Goal: Task Accomplishment & Management: Use online tool/utility

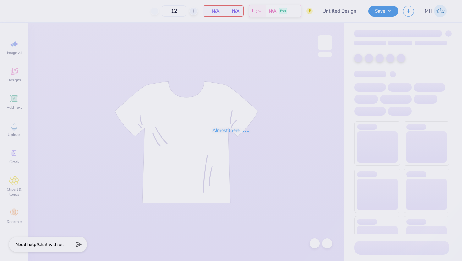
type input "50"
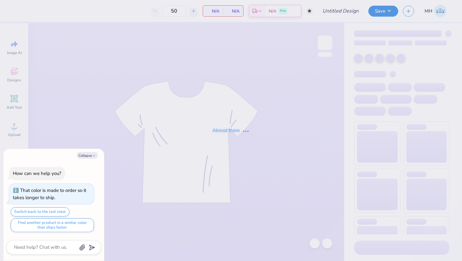
type input "GPHI Shorts"
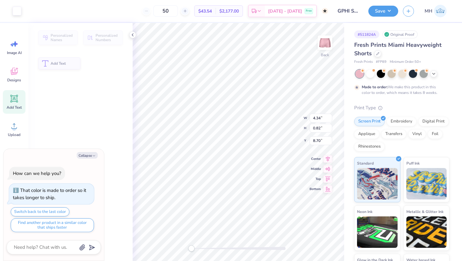
type textarea "x"
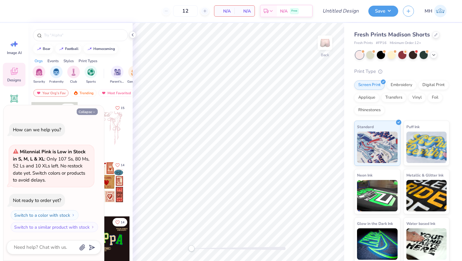
click at [91, 110] on button "Collapse" at bounding box center [87, 111] width 21 height 7
type textarea "x"
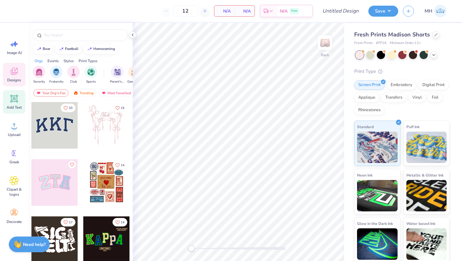
click at [11, 102] on icon at bounding box center [13, 98] width 9 height 9
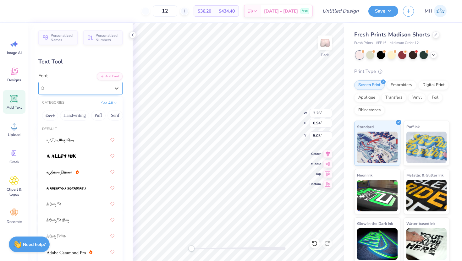
click at [86, 83] on div "Super Dream" at bounding box center [78, 88] width 66 height 10
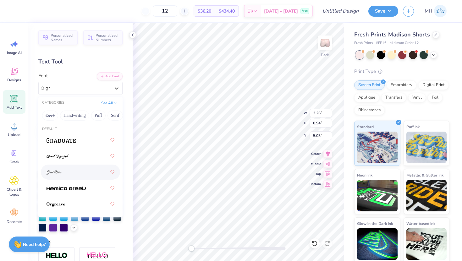
click at [76, 169] on div at bounding box center [80, 171] width 68 height 11
type input "gr"
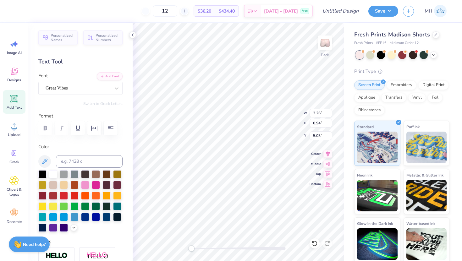
type textarea "Gamma Phi Beta"
click at [131, 35] on icon at bounding box center [132, 34] width 5 height 5
type input "5.82"
type input "1.10"
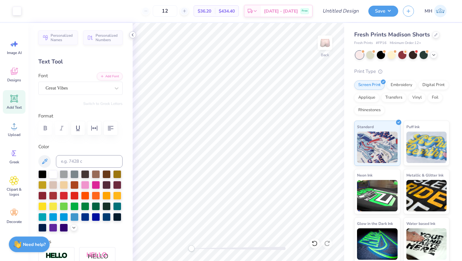
click at [133, 35] on icon at bounding box center [132, 34] width 5 height 5
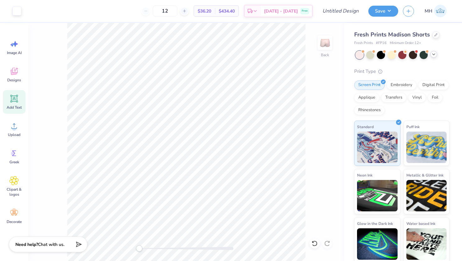
click at [432, 53] on icon at bounding box center [433, 54] width 5 height 5
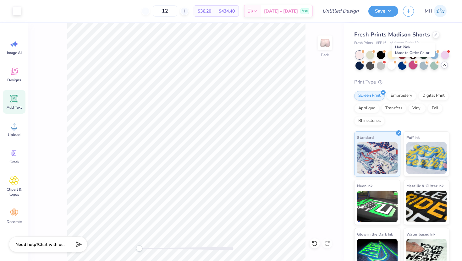
click at [412, 65] on div at bounding box center [413, 65] width 8 height 8
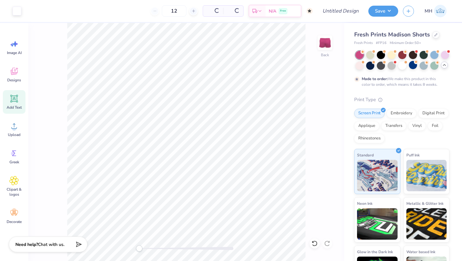
type input "50"
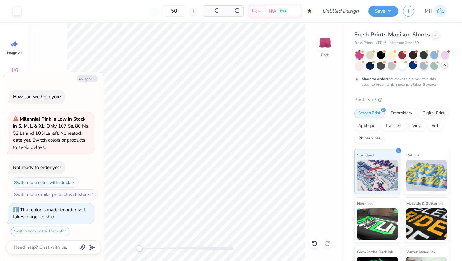
scroll to position [19, 0]
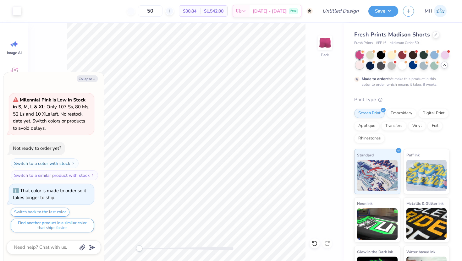
click at [360, 64] on div at bounding box center [359, 65] width 8 height 8
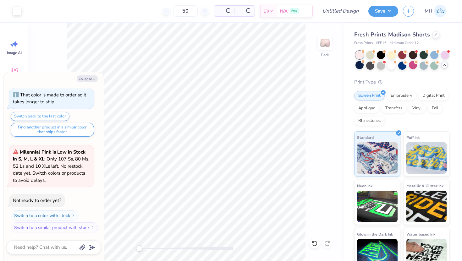
scroll to position [153, 0]
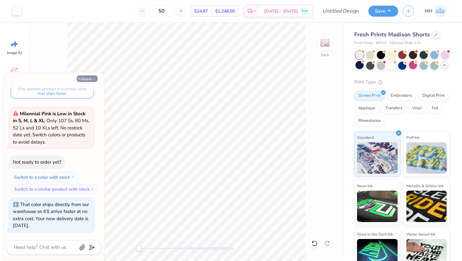
click at [86, 80] on button "Collapse" at bounding box center [87, 78] width 21 height 7
type textarea "x"
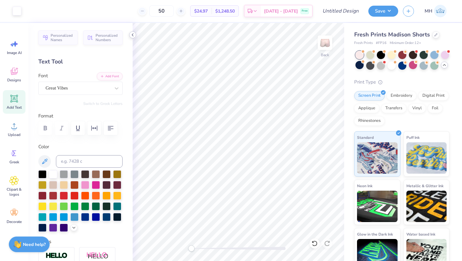
click at [130, 34] on icon at bounding box center [132, 34] width 5 height 5
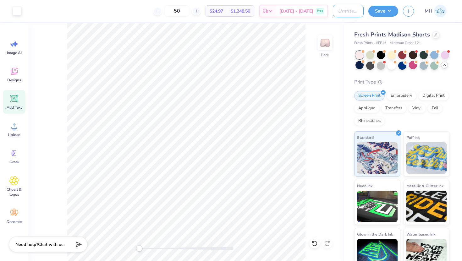
click at [346, 13] on input "Design Title" at bounding box center [348, 11] width 31 height 13
click at [386, 9] on button "Save" at bounding box center [383, 10] width 30 height 11
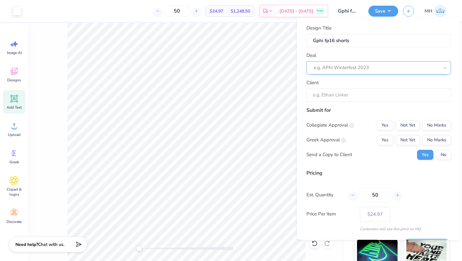
click at [368, 65] on div at bounding box center [376, 67] width 125 height 8
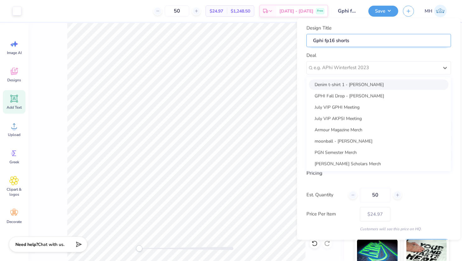
click at [321, 37] on input "Gphi fp16 shorts" at bounding box center [378, 41] width 145 height 14
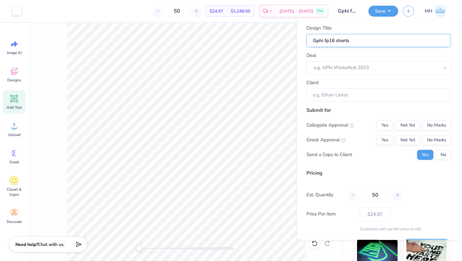
drag, startPoint x: 323, startPoint y: 39, endPoint x: 317, endPoint y: 38, distance: 6.4
click at [317, 38] on input "Gphi fp16 shorts" at bounding box center [378, 41] width 145 height 14
click at [328, 40] on input "Gphi fp16 shorts" at bounding box center [378, 41] width 145 height 14
type input "Gphi f16 shorts"
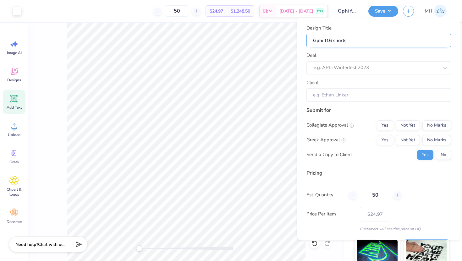
type input "Gphi 16 shorts"
type input "Gphi F16 shorts"
type input "Gphi FP16 shorts"
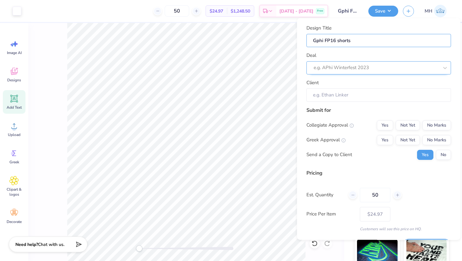
type input "Gphi FP16 shorts"
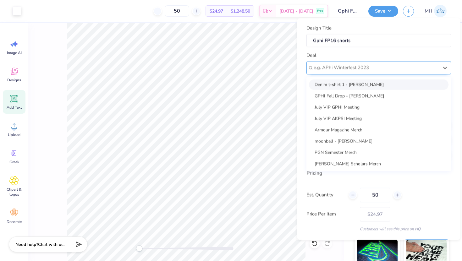
click at [357, 69] on div at bounding box center [376, 67] width 125 height 8
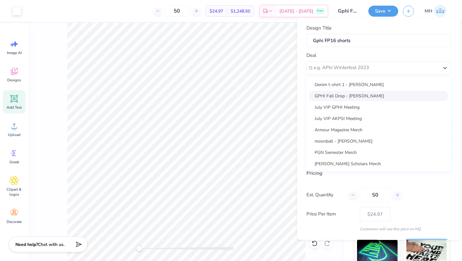
click at [353, 95] on div "GPHI Fall Drop - [PERSON_NAME]" at bounding box center [378, 95] width 139 height 10
type input "[PERSON_NAME]"
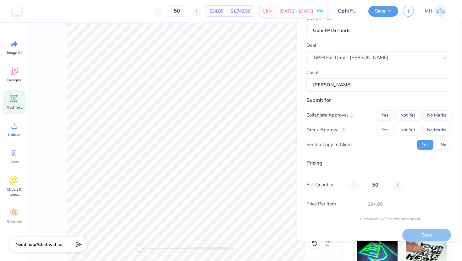
scroll to position [12, 0]
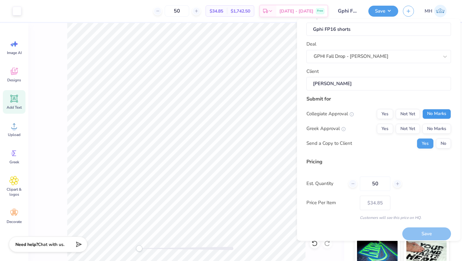
click at [429, 113] on button "No Marks" at bounding box center [436, 114] width 29 height 10
click at [384, 130] on button "Yes" at bounding box center [385, 128] width 16 height 10
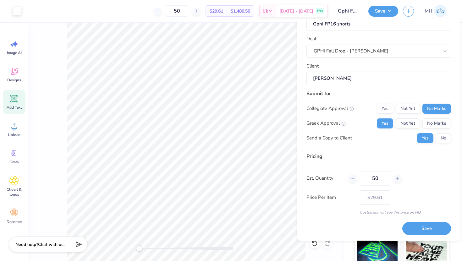
scroll to position [0, 0]
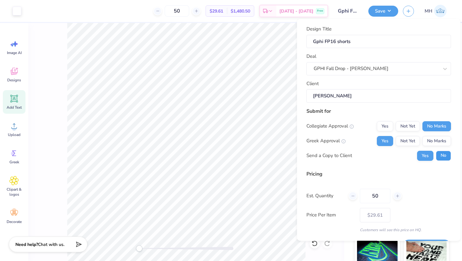
click at [437, 153] on button "No" at bounding box center [443, 155] width 15 height 10
click at [424, 153] on button "Yes" at bounding box center [425, 155] width 16 height 10
click at [408, 141] on button "Not Yet" at bounding box center [407, 141] width 24 height 10
click at [443, 138] on button "No Marks" at bounding box center [436, 141] width 29 height 10
click at [386, 138] on button "Yes" at bounding box center [385, 141] width 16 height 10
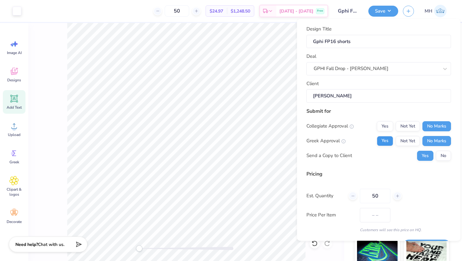
type input "$29.61"
click at [383, 9] on button "Save" at bounding box center [383, 10] width 30 height 11
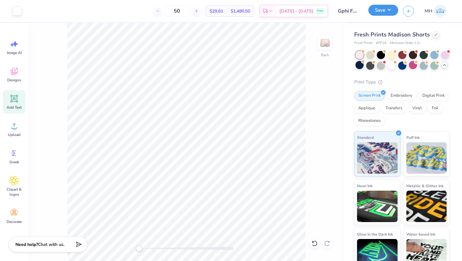
click at [383, 9] on button "Save" at bounding box center [383, 10] width 30 height 11
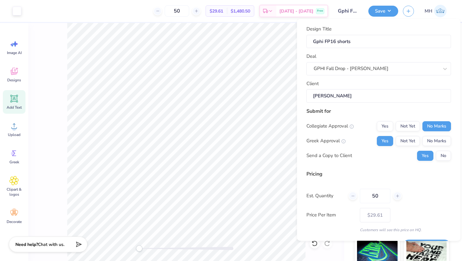
scroll to position [18, 0]
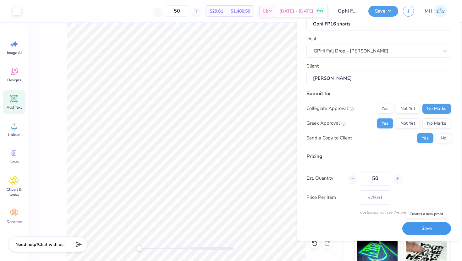
click at [428, 229] on button "Save" at bounding box center [426, 228] width 49 height 13
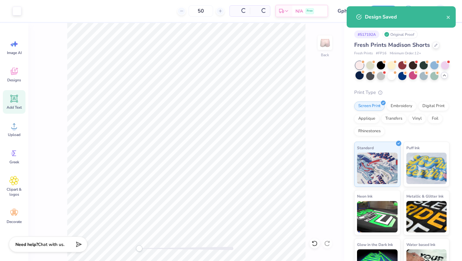
type input "$29.61"
click at [449, 15] on icon "close" at bounding box center [448, 17] width 4 height 5
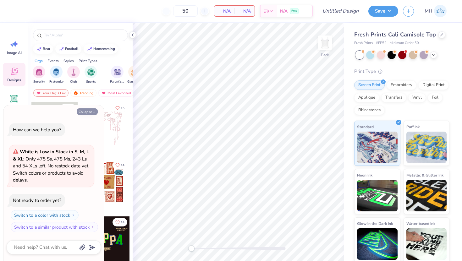
click at [95, 112] on polyline "button" at bounding box center [94, 112] width 2 height 1
type textarea "x"
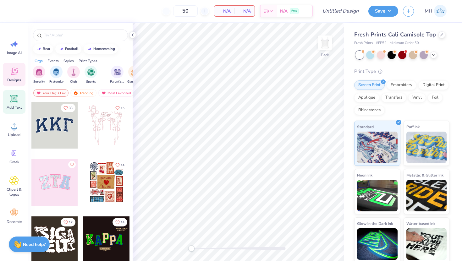
click at [19, 102] on div "Add Text" at bounding box center [14, 102] width 23 height 24
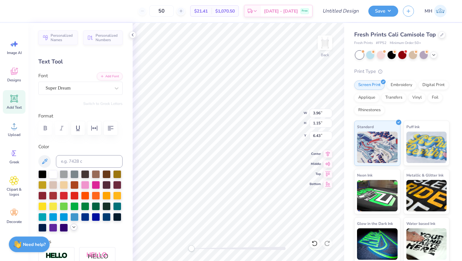
click at [71, 228] on icon at bounding box center [73, 227] width 5 height 5
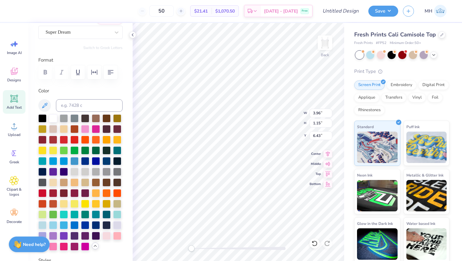
scroll to position [64, 0]
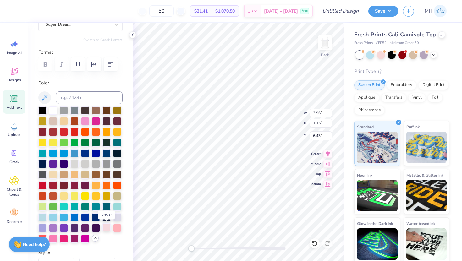
click at [106, 226] on div at bounding box center [106, 227] width 8 height 8
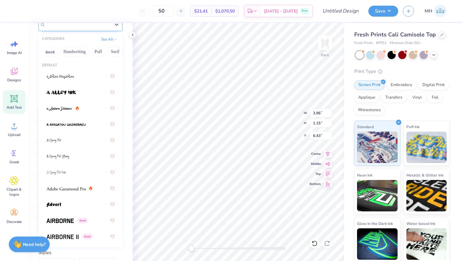
click at [74, 27] on div "Super Dream" at bounding box center [78, 24] width 66 height 10
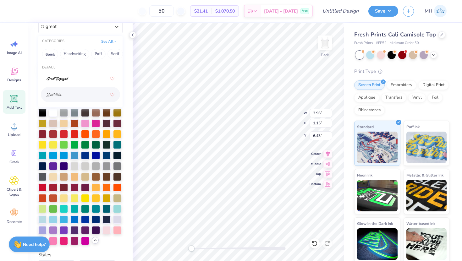
click at [80, 95] on div at bounding box center [80, 94] width 68 height 11
type input "great"
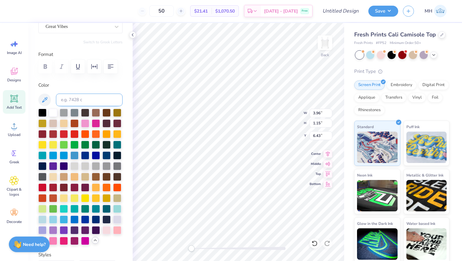
scroll to position [0, 2]
type textarea "Gamma Phi Beta"
click at [120, 229] on div at bounding box center [117, 230] width 8 height 8
click at [132, 34] on polyline at bounding box center [132, 35] width 1 height 3
click at [14, 213] on icon at bounding box center [14, 213] width 8 height 6
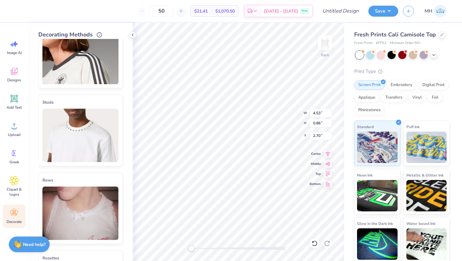
scroll to position [106, 0]
click at [84, 68] on img at bounding box center [80, 56] width 76 height 53
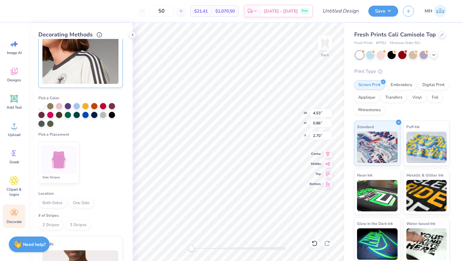
click at [64, 168] on img at bounding box center [59, 160] width 24 height 24
click at [59, 207] on div "Both Sides One Side" at bounding box center [80, 203] width 84 height 9
click at [54, 225] on span "2 Stripes" at bounding box center [50, 225] width 25 height 9
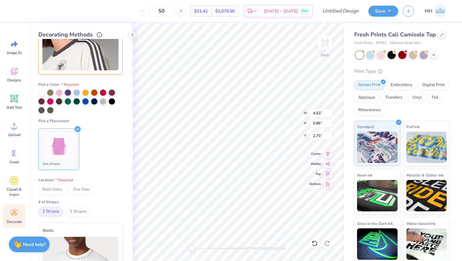
scroll to position [120, 0]
click at [59, 92] on div at bounding box center [59, 91] width 6 height 6
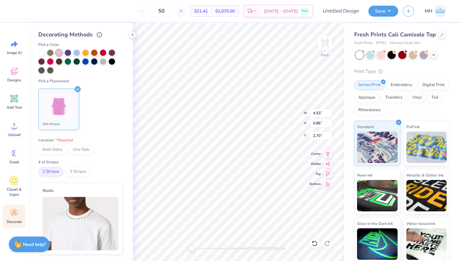
scroll to position [166, 0]
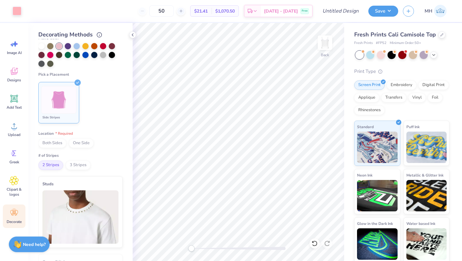
click at [47, 165] on span "2 Stripes" at bounding box center [50, 165] width 25 height 9
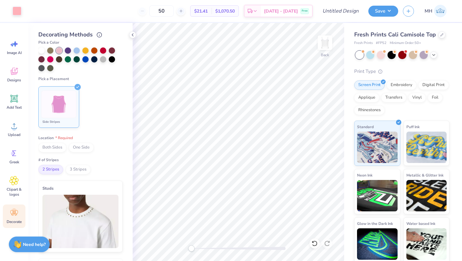
click at [74, 91] on div at bounding box center [58, 104] width 35 height 28
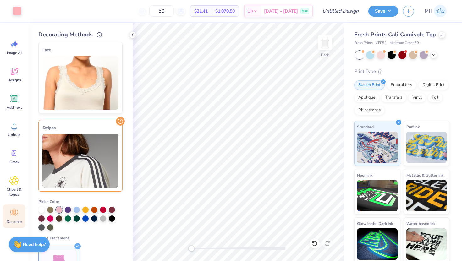
scroll to position [0, 0]
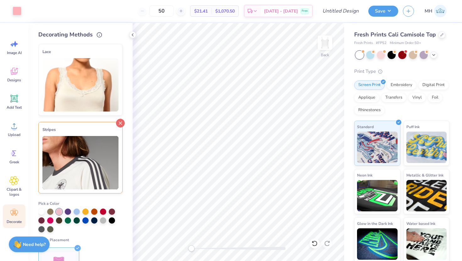
click at [120, 122] on icon at bounding box center [120, 123] width 9 height 9
click at [119, 123] on icon at bounding box center [120, 123] width 9 height 9
click at [96, 178] on img at bounding box center [80, 162] width 76 height 53
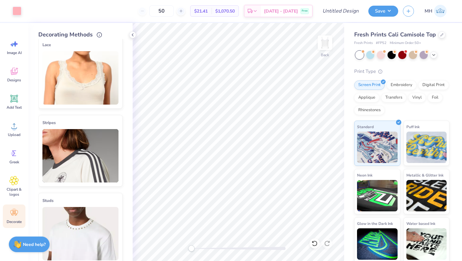
scroll to position [6, 0]
click at [114, 66] on img at bounding box center [80, 78] width 76 height 53
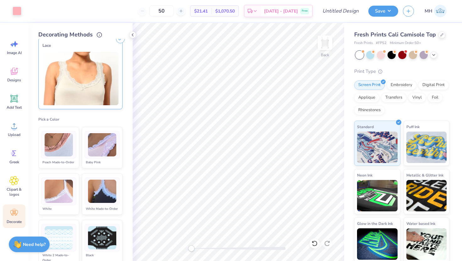
scroll to position [0, 0]
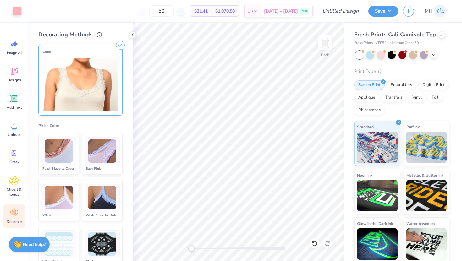
click at [122, 44] on icon at bounding box center [120, 45] width 9 height 9
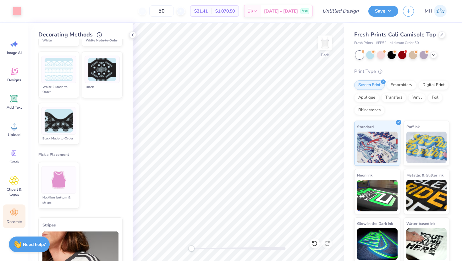
scroll to position [189, 0]
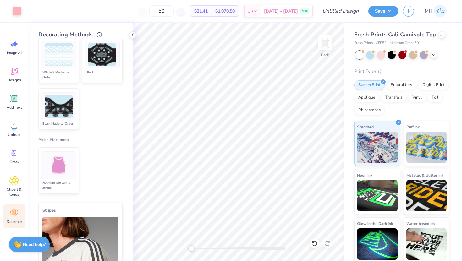
click at [110, 149] on ul "Neckline, bottom & straps" at bounding box center [80, 171] width 84 height 52
click at [117, 219] on img at bounding box center [80, 243] width 76 height 53
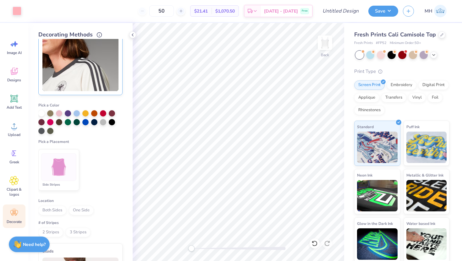
scroll to position [61, 0]
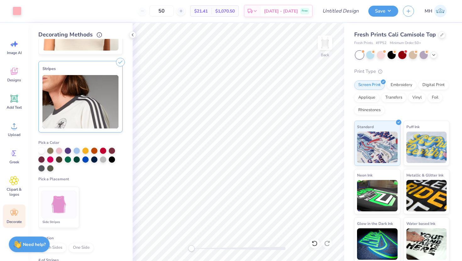
click at [121, 59] on icon at bounding box center [120, 62] width 9 height 9
click at [15, 51] on span "Image AI" at bounding box center [14, 52] width 15 height 5
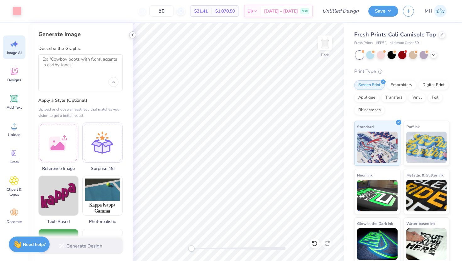
click at [133, 36] on polyline at bounding box center [132, 35] width 1 height 3
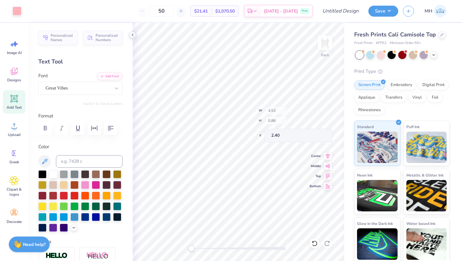
click at [278, 120] on div "Back W 4.53 H 0.86 Y 2.40 Center Middle Top Bottom" at bounding box center [238, 142] width 211 height 238
click at [133, 34] on icon at bounding box center [132, 34] width 5 height 5
click at [133, 35] on icon at bounding box center [132, 34] width 5 height 5
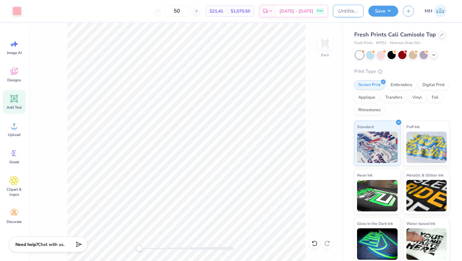
click at [355, 12] on input "Design Title" at bounding box center [348, 11] width 31 height 13
click at [348, 11] on input "Gphi FP52 htank" at bounding box center [348, 11] width 31 height 13
type input "Gphi FP52 tank"
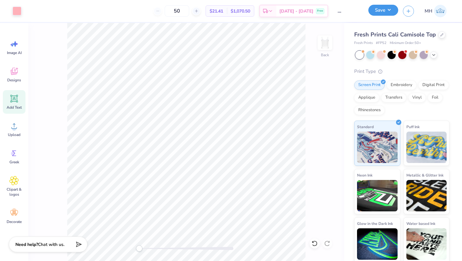
scroll to position [0, 0]
click at [380, 11] on button "Save" at bounding box center [383, 10] width 30 height 11
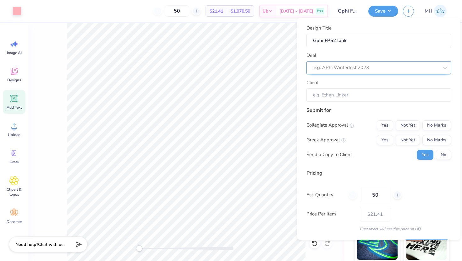
click at [367, 65] on div at bounding box center [376, 67] width 125 height 8
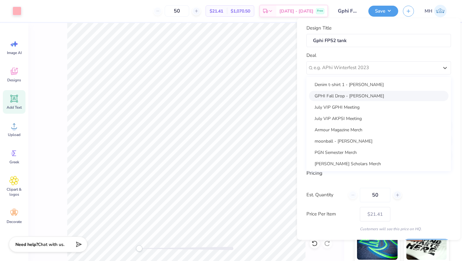
click at [355, 99] on div "GPHI Fall Drop - [PERSON_NAME]" at bounding box center [378, 95] width 139 height 10
type input "[PERSON_NAME]"
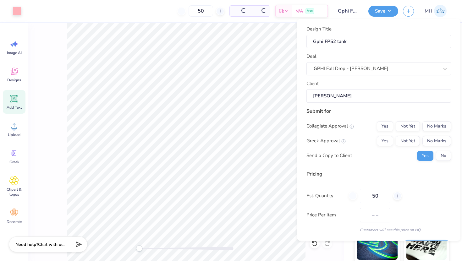
scroll to position [5, 0]
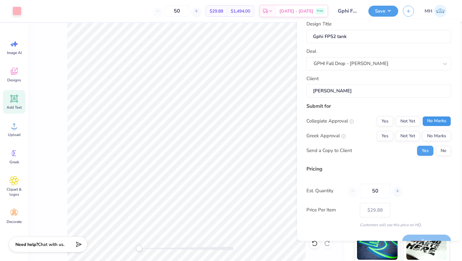
click at [428, 121] on button "No Marks" at bounding box center [436, 121] width 29 height 10
click at [387, 134] on button "Yes" at bounding box center [385, 136] width 16 height 10
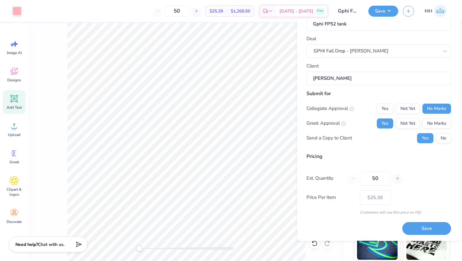
scroll to position [17, 0]
click at [424, 229] on button "Save" at bounding box center [426, 229] width 49 height 13
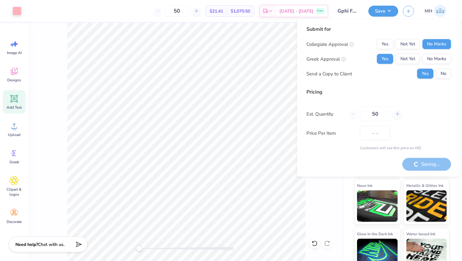
type input "$25.39"
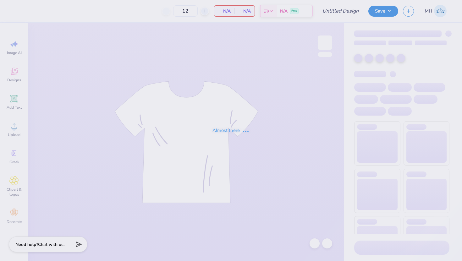
type input "Gphi FP52 tank"
type input "50"
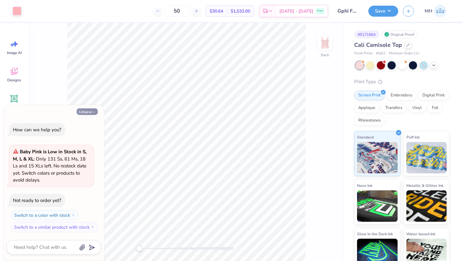
click at [94, 110] on button "Collapse" at bounding box center [87, 111] width 21 height 7
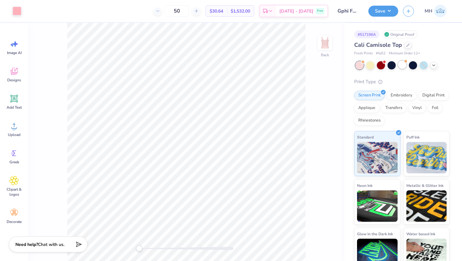
click at [402, 64] on div at bounding box center [402, 65] width 8 height 8
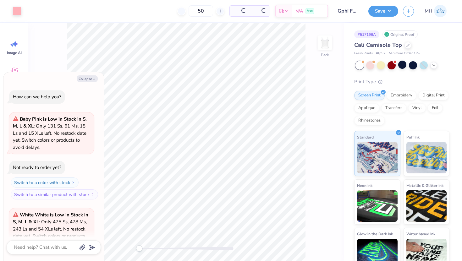
scroll to position [63, 0]
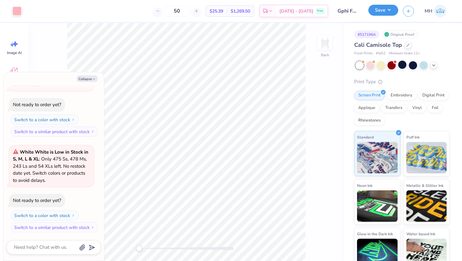
click at [386, 10] on button "Save" at bounding box center [383, 10] width 30 height 11
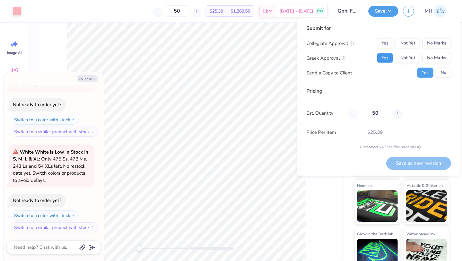
click at [379, 59] on button "Yes" at bounding box center [385, 58] width 16 height 10
click at [431, 43] on button "No Marks" at bounding box center [436, 43] width 29 height 10
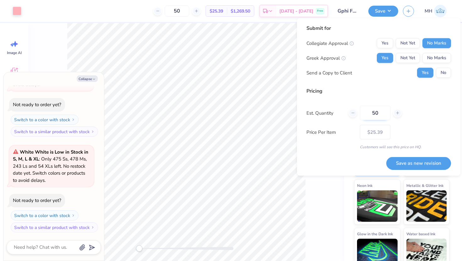
click at [381, 114] on input "50" at bounding box center [375, 113] width 30 height 14
click at [406, 164] on button "Save as new revision" at bounding box center [418, 163] width 65 height 13
type textarea "x"
type input "– –"
type textarea "x"
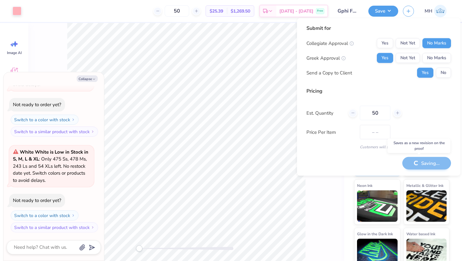
type input "$25.39"
type textarea "x"
